Goal: Find specific page/section: Find specific page/section

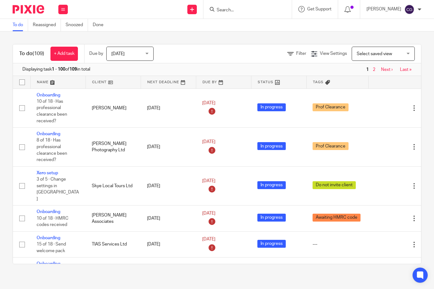
scroll to position [859, 0]
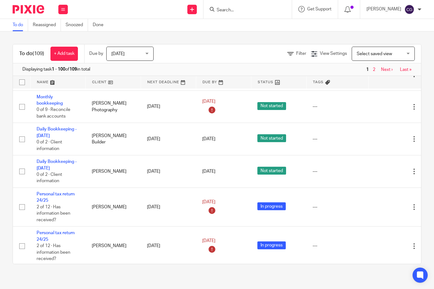
click at [251, 10] on input "Search" at bounding box center [244, 11] width 57 height 6
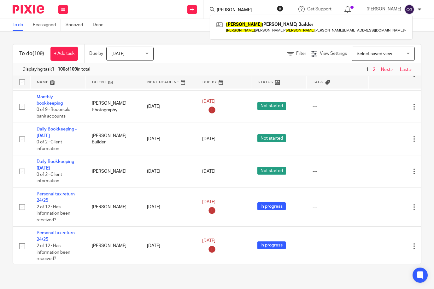
type input "[PERSON_NAME]"
click at [254, 17] on div "[PERSON_NAME] Builder [PERSON_NAME] < murray [EMAIL_ADDRESS][DOMAIN_NAME] >" at bounding box center [311, 27] width 203 height 25
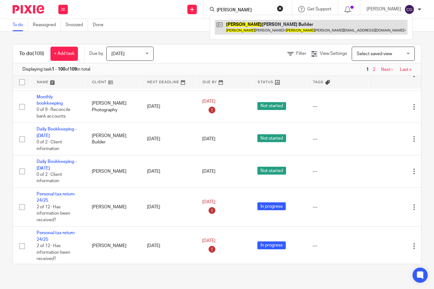
click at [254, 22] on link at bounding box center [311, 27] width 193 height 14
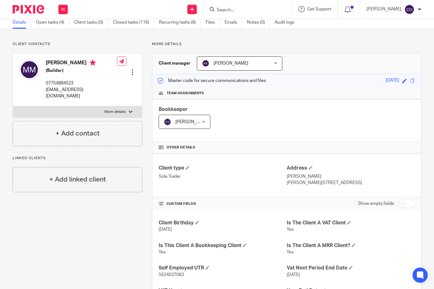
scroll to position [82, 0]
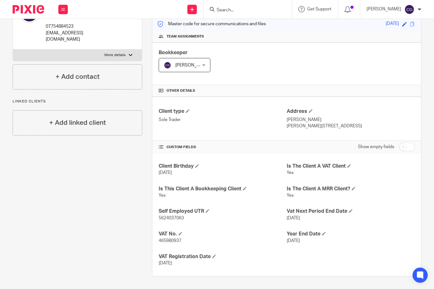
click at [174, 242] on span "465980937" at bounding box center [170, 241] width 23 height 4
copy span "465980937"
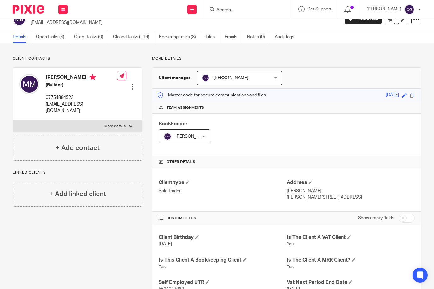
scroll to position [0, 0]
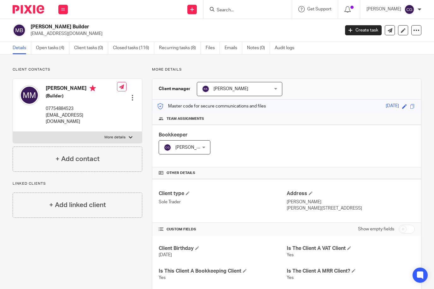
click at [242, 8] on input "Search" at bounding box center [244, 11] width 57 height 6
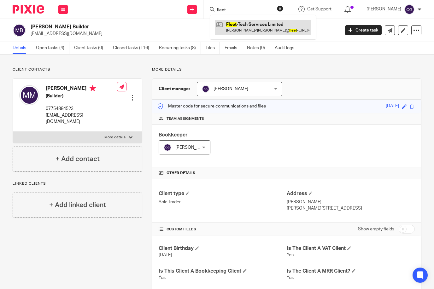
type input "fleet"
click at [286, 31] on link at bounding box center [263, 27] width 96 height 14
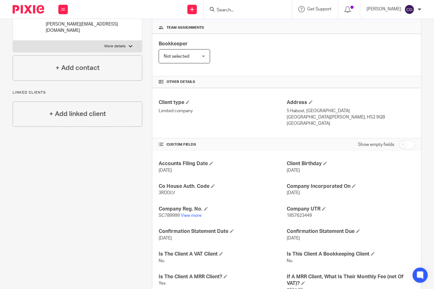
scroll to position [89, 0]
